Goal: Check status: Check status

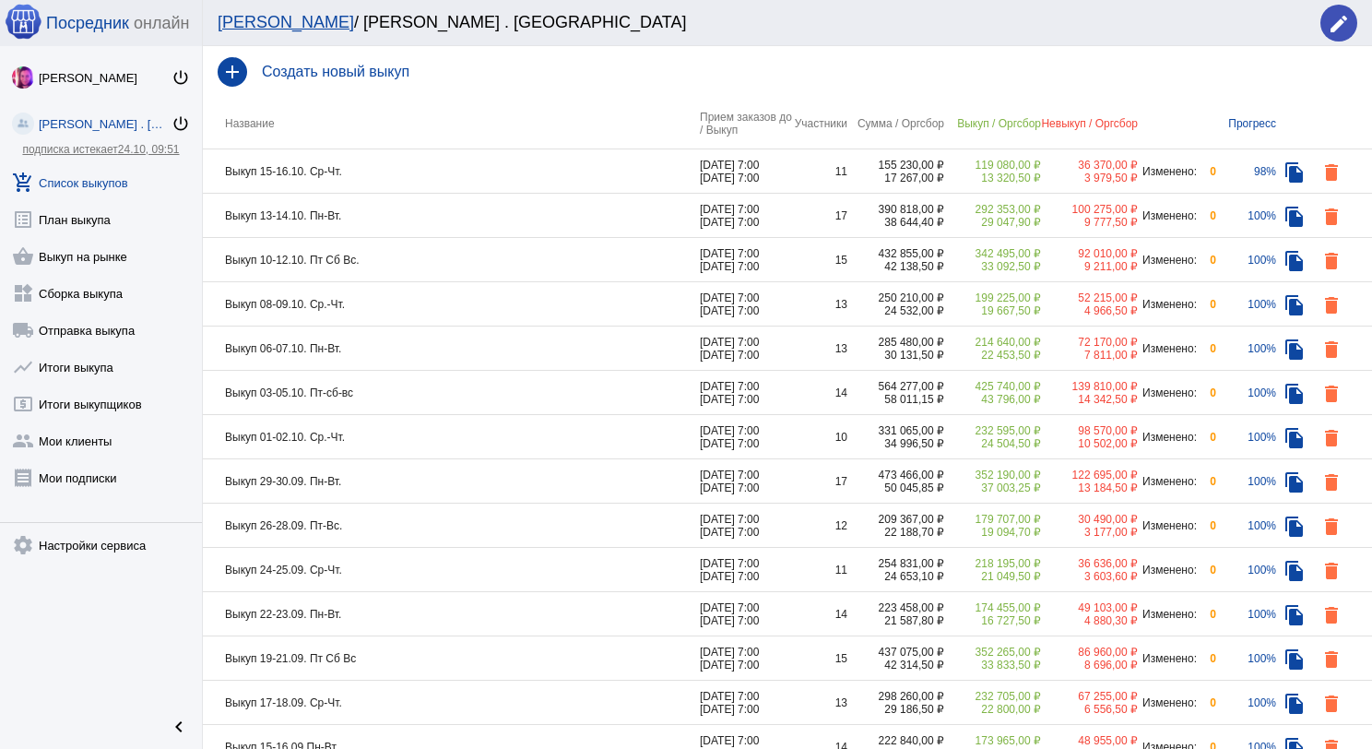
click at [413, 218] on td "Выкуп 13-14.10. Пн-Вт." at bounding box center [451, 216] width 497 height 44
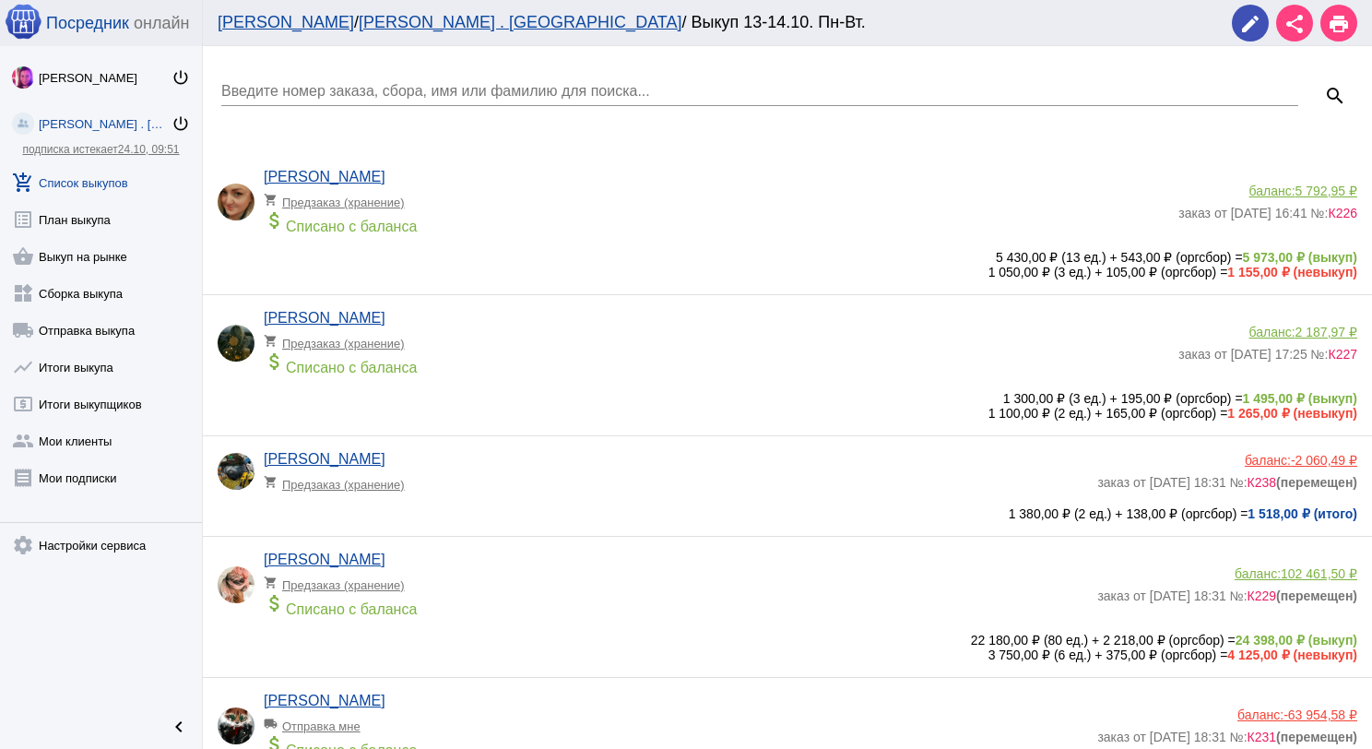
click at [122, 168] on link "add_shopping_cart Список выкупов" at bounding box center [101, 178] width 202 height 37
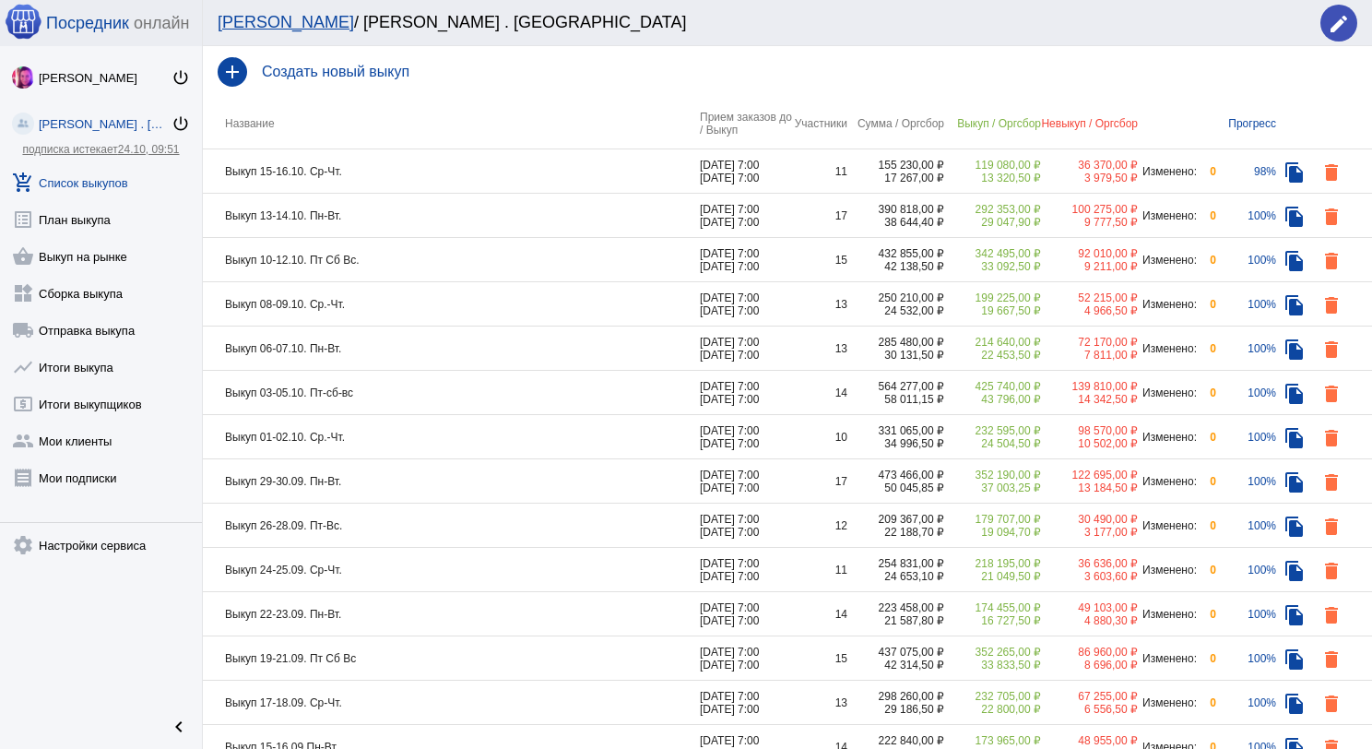
click at [413, 262] on td "Выкуп 10-12.10. Пт Сб Вс." at bounding box center [451, 260] width 497 height 44
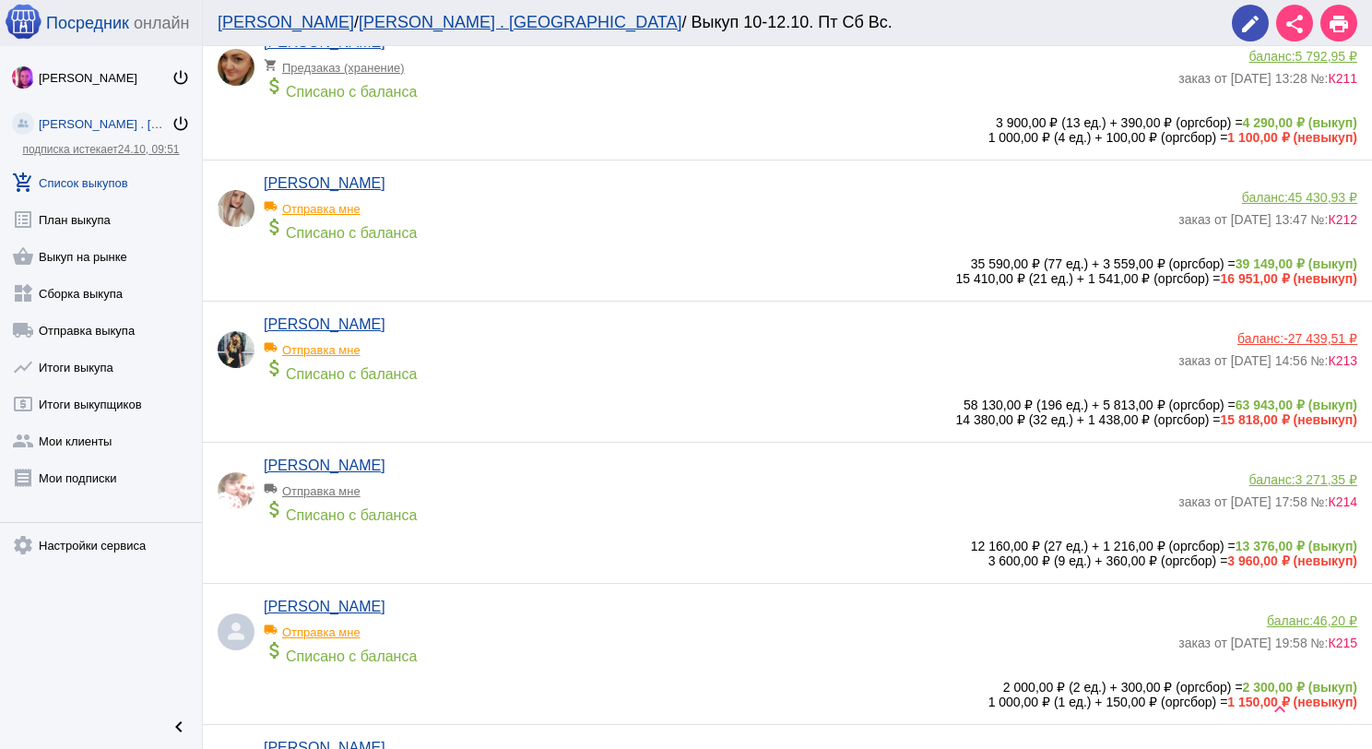
scroll to position [184, 0]
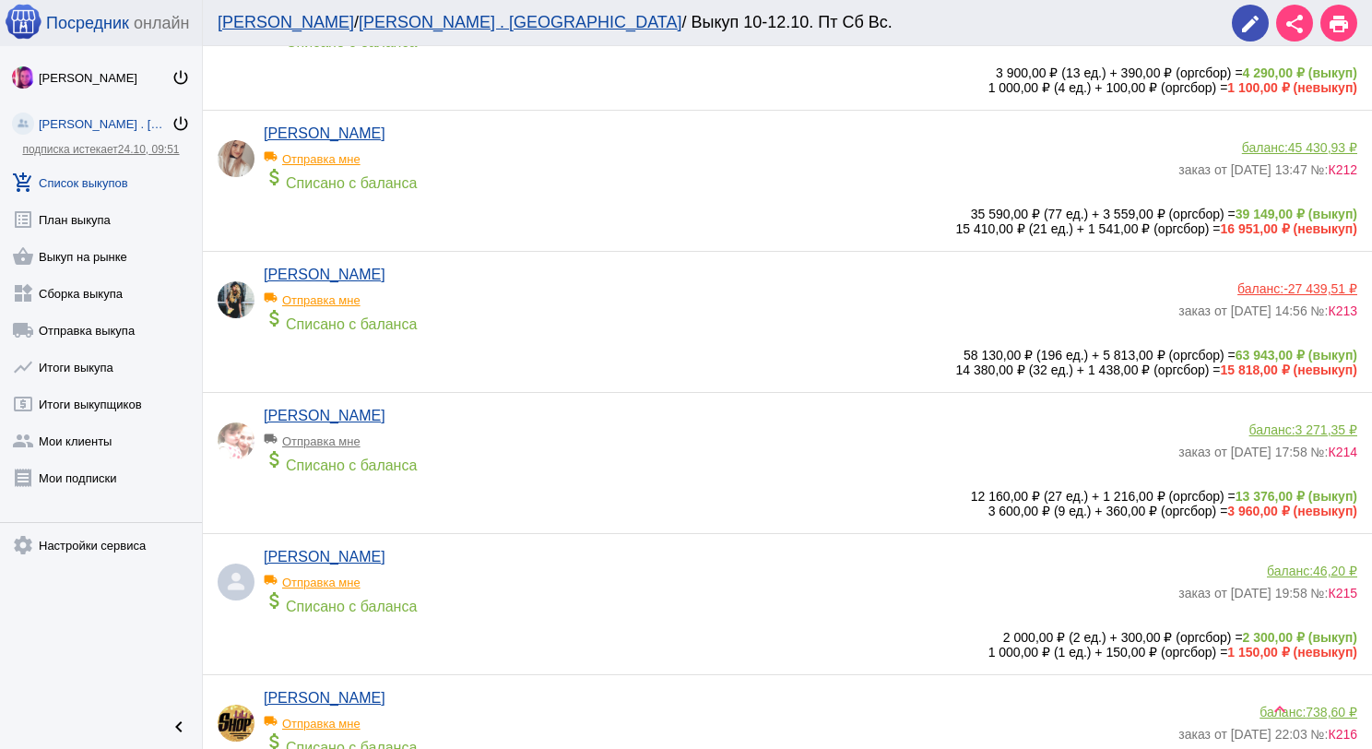
click at [508, 304] on app-delivery-type "local_shipping Отправка мне" at bounding box center [716, 295] width 905 height 24
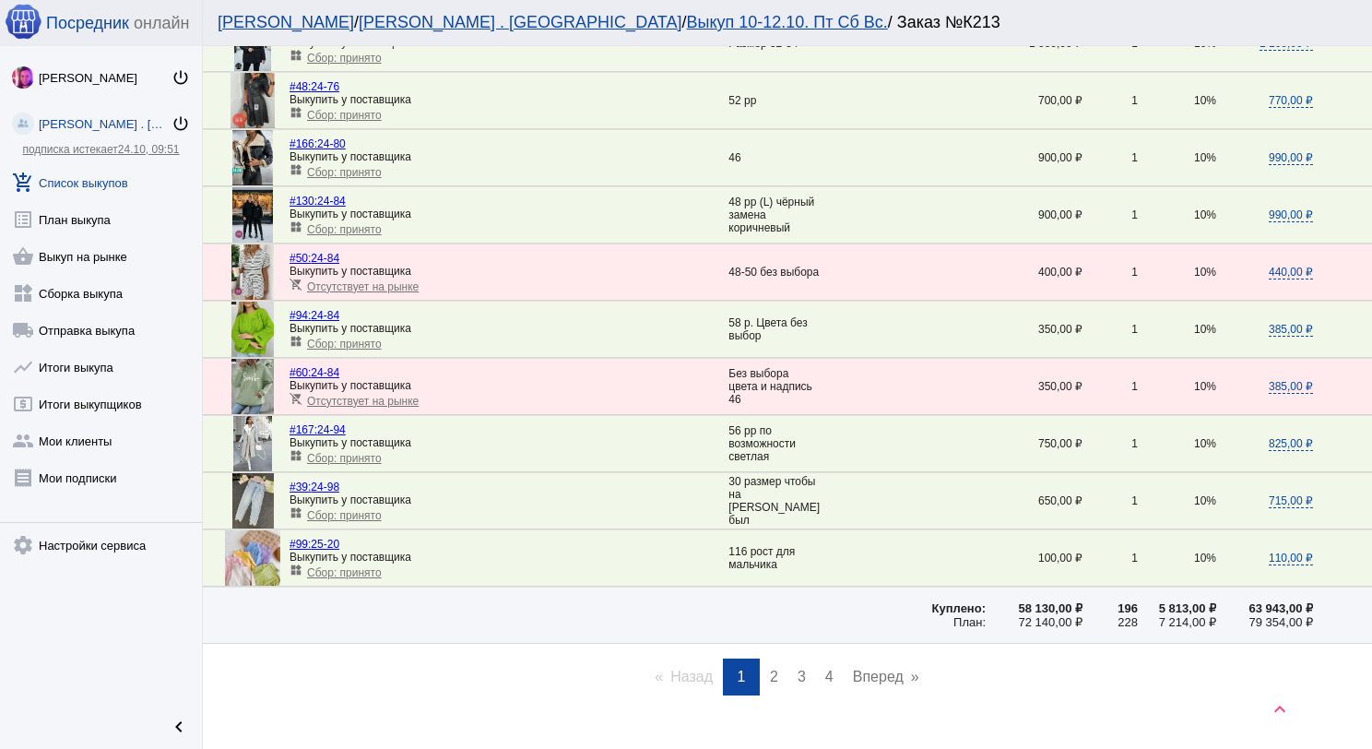
scroll to position [2489, 0]
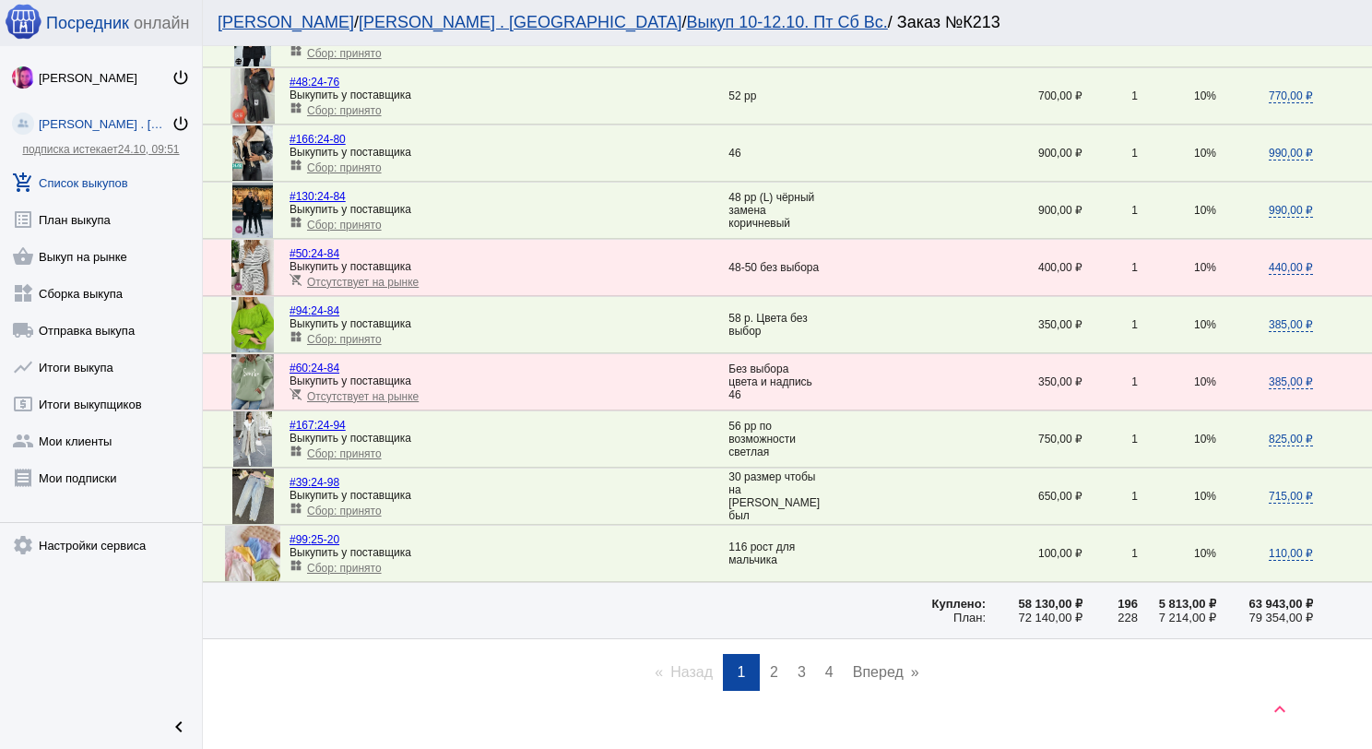
click at [761, 654] on link "page 2" at bounding box center [774, 672] width 27 height 37
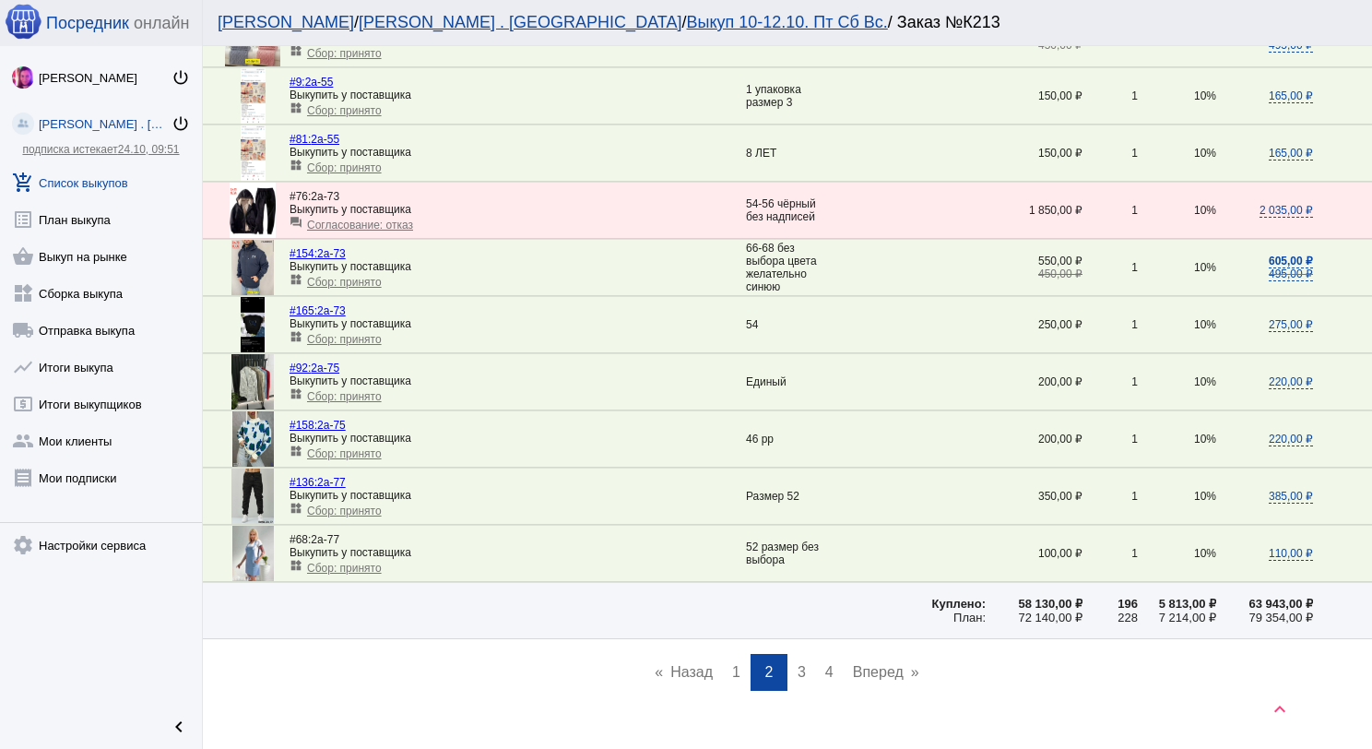
click at [797, 664] on span "3" at bounding box center [801, 672] width 8 height 16
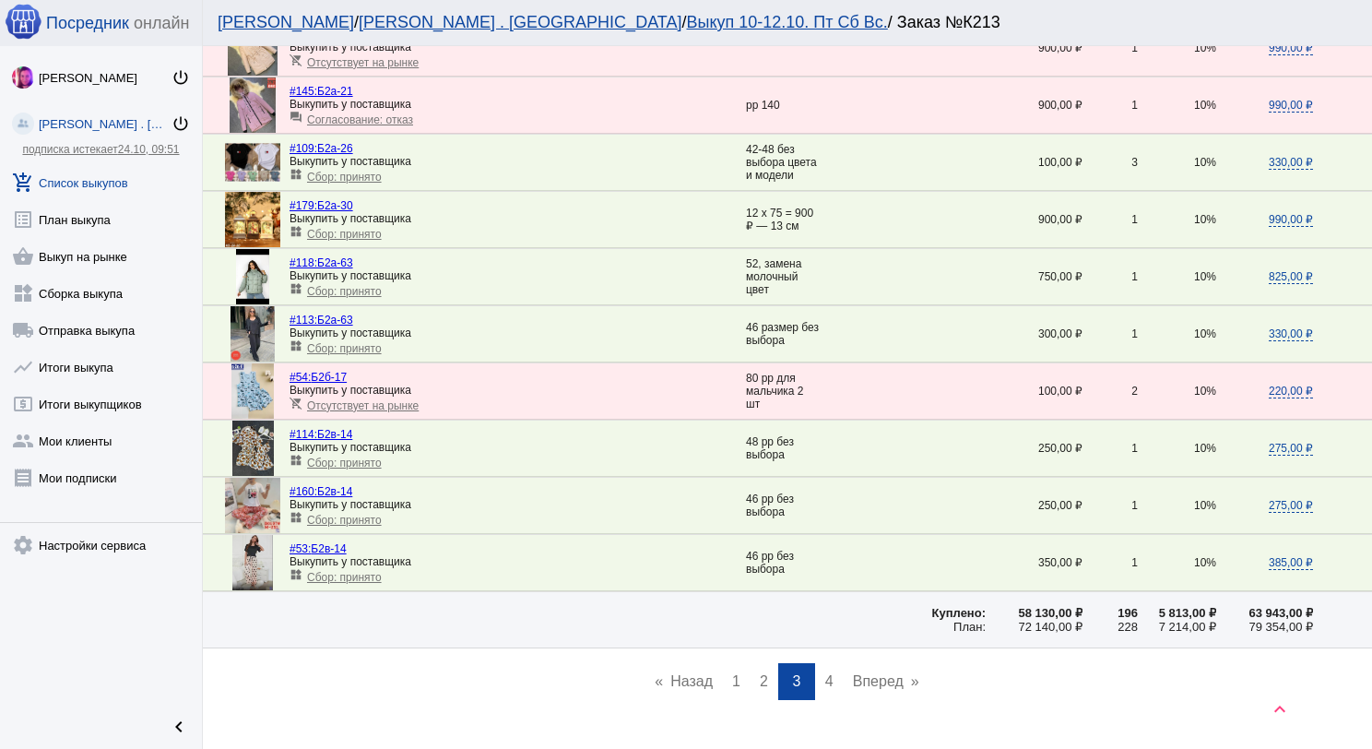
click at [816, 665] on link "page 4" at bounding box center [829, 681] width 27 height 37
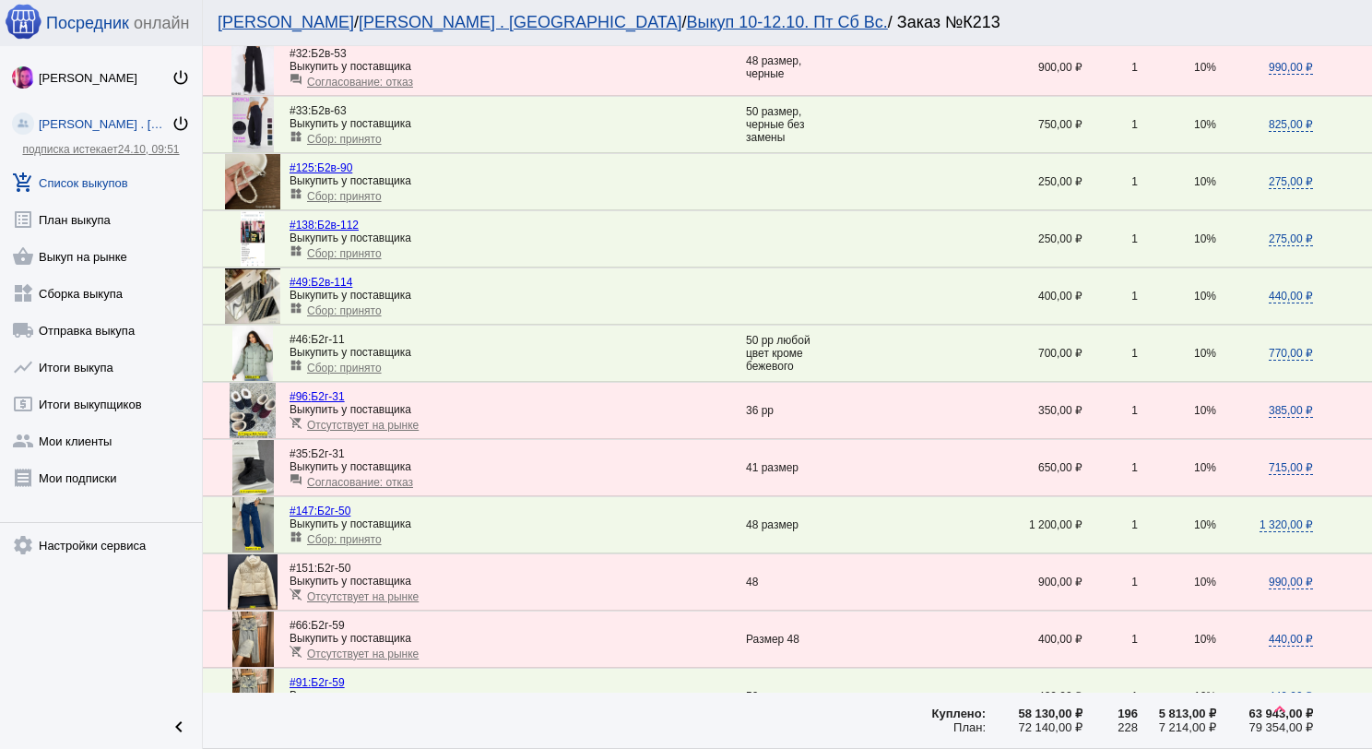
scroll to position [369, 0]
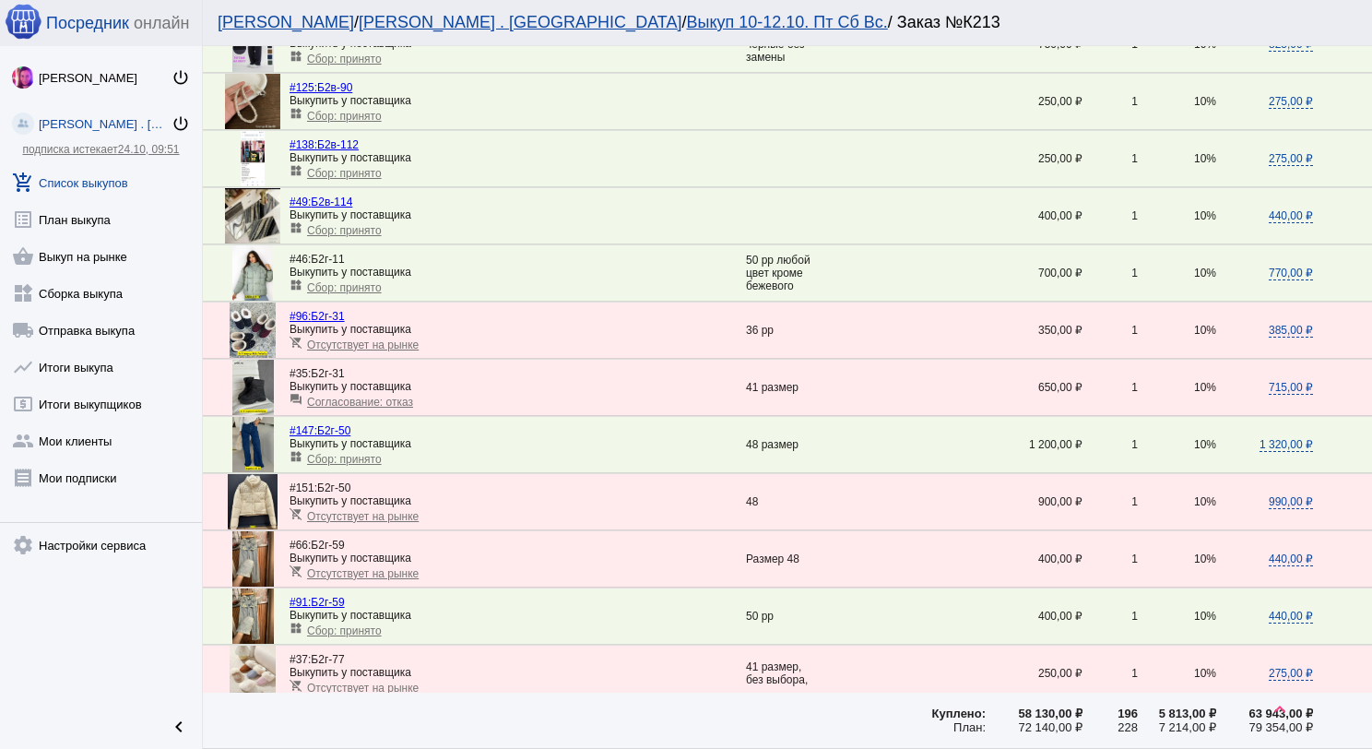
click at [349, 456] on span "Сбор: принято" at bounding box center [344, 459] width 75 height 13
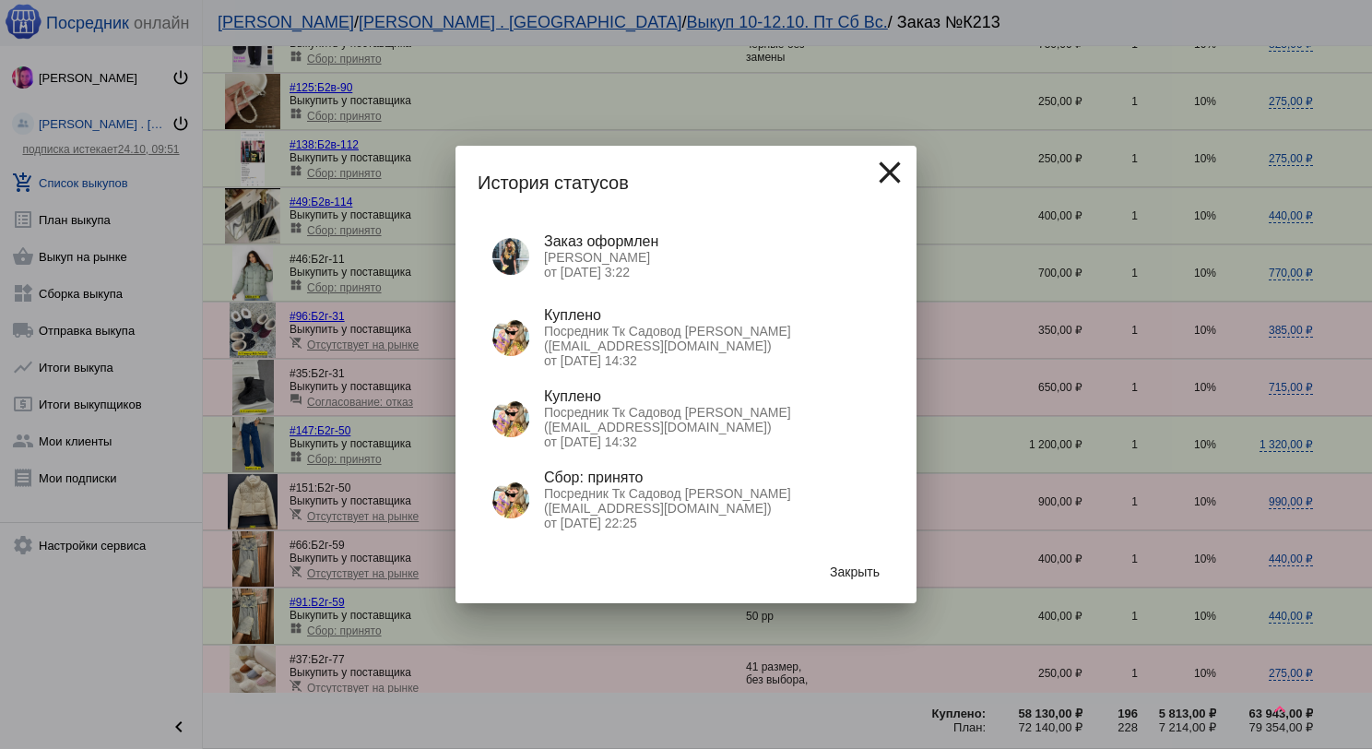
click at [833, 581] on button "Закрыть" at bounding box center [854, 571] width 79 height 33
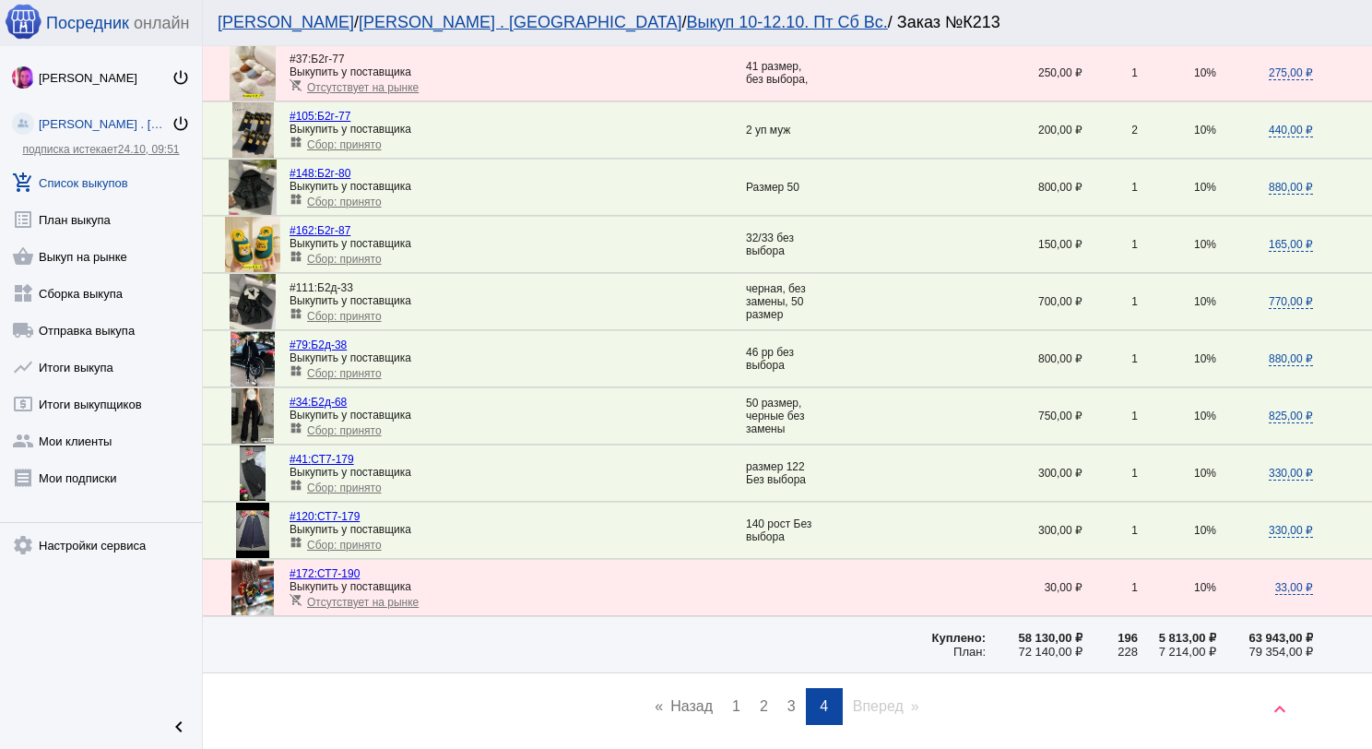
scroll to position [1023, 0]
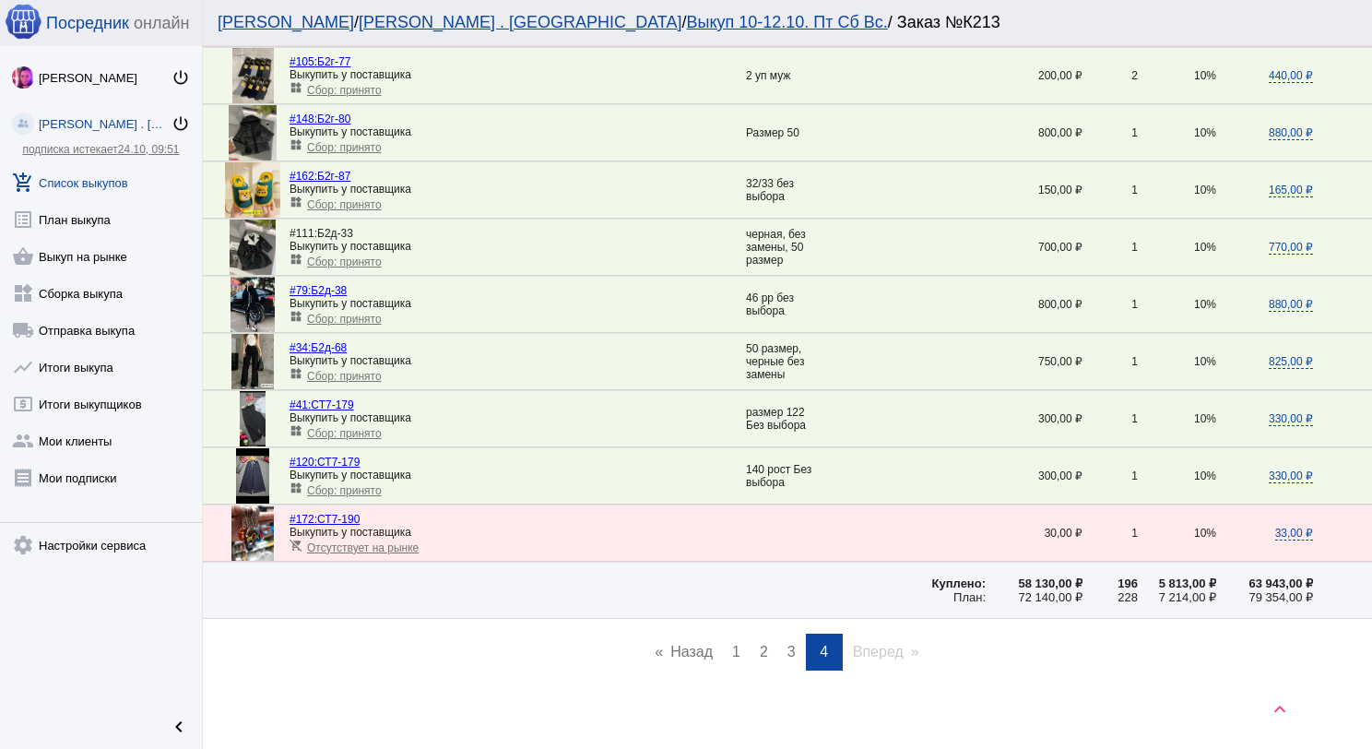
click at [732, 643] on span "1" at bounding box center [736, 651] width 8 height 16
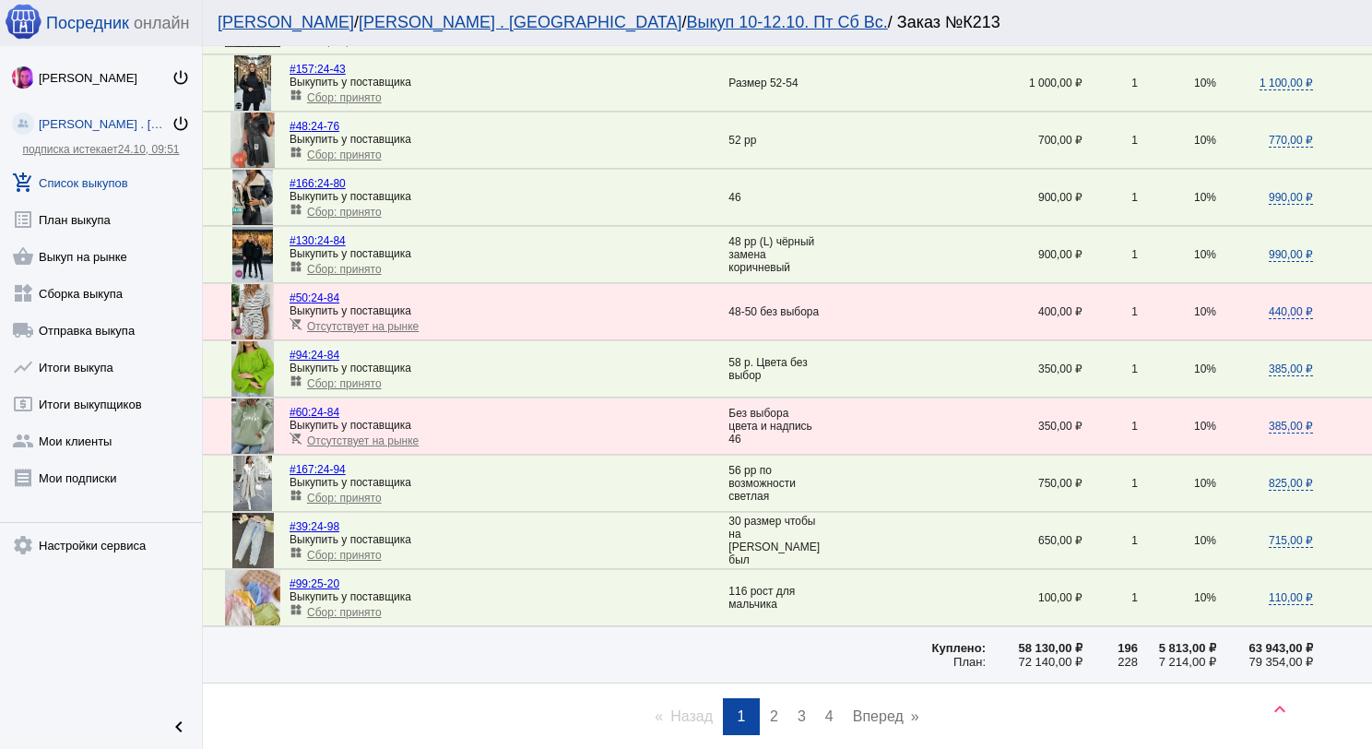
scroll to position [2489, 0]
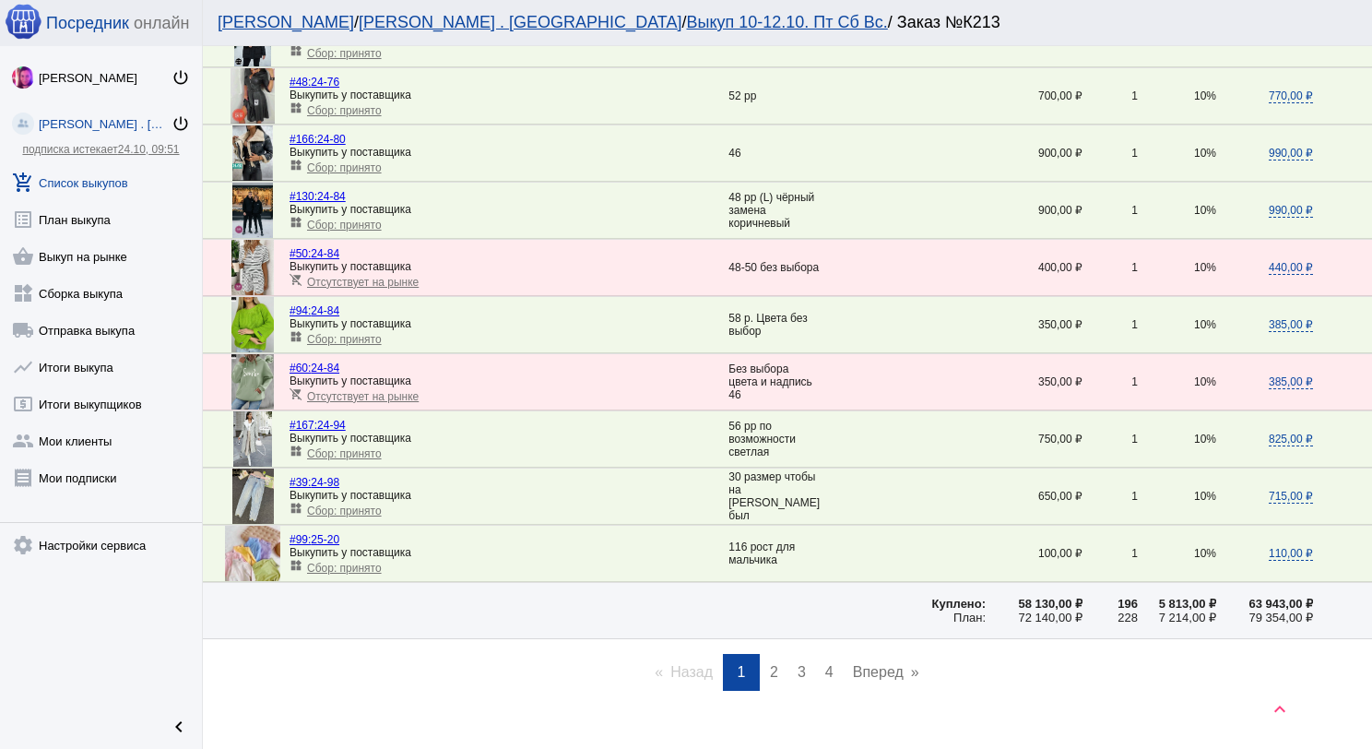
click at [770, 664] on span "2" at bounding box center [774, 672] width 8 height 16
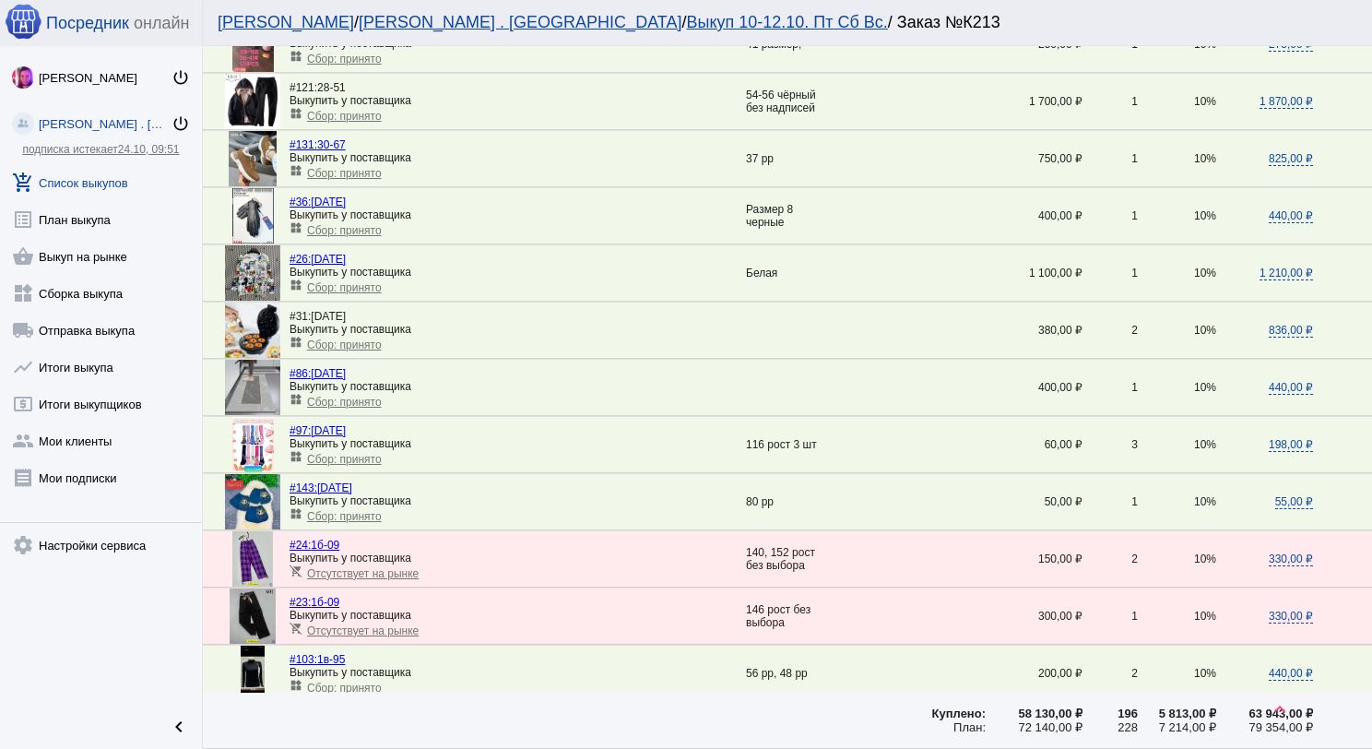
scroll to position [830, 0]
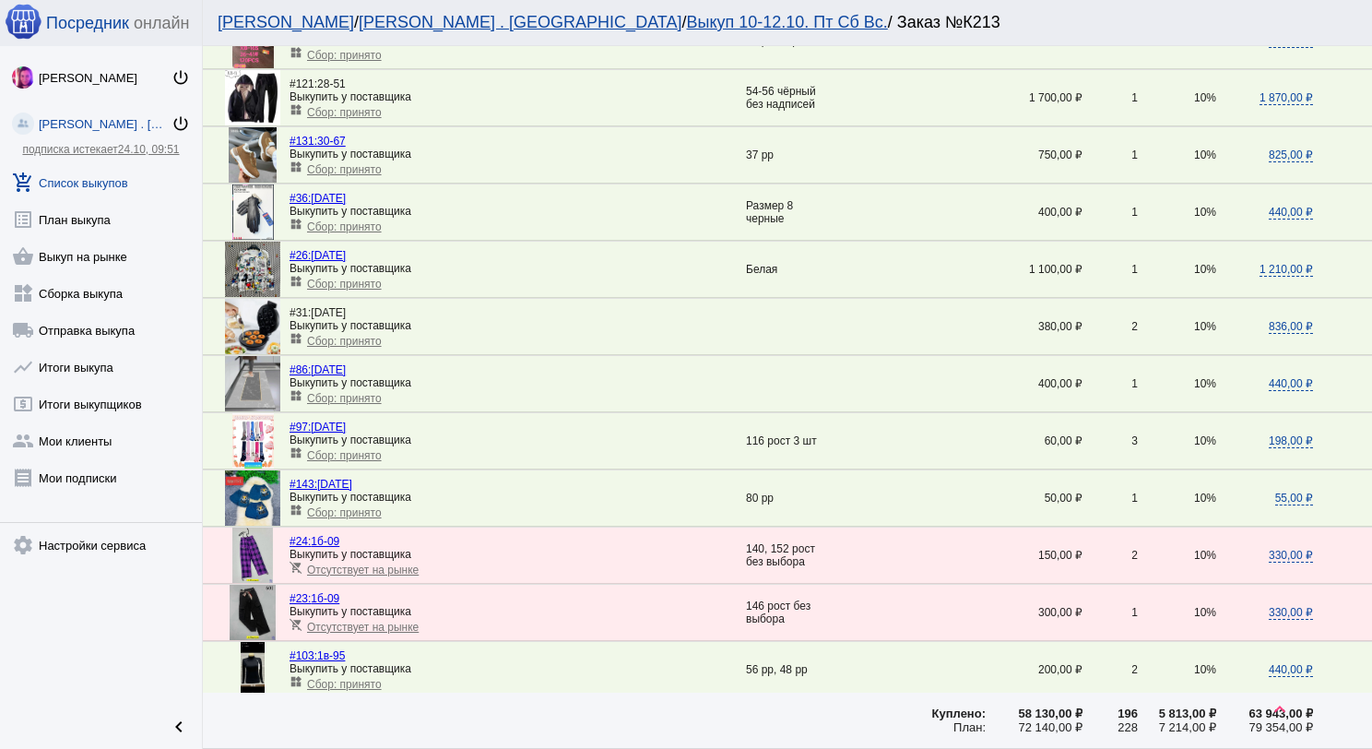
click at [355, 335] on span "Сбор: принято" at bounding box center [344, 341] width 75 height 13
